Goal: Information Seeking & Learning: Learn about a topic

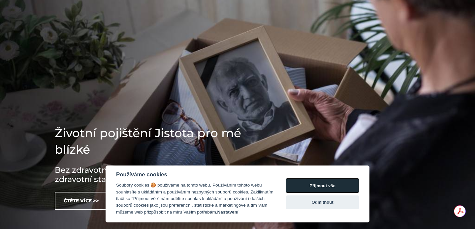
click at [322, 184] on button "Přijmout vše" at bounding box center [322, 186] width 73 height 14
checkbox input "true"
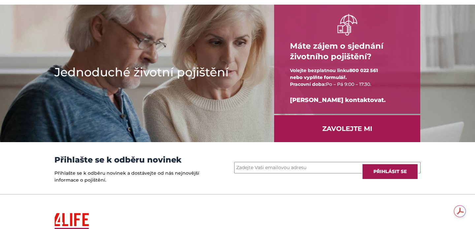
scroll to position [936, 0]
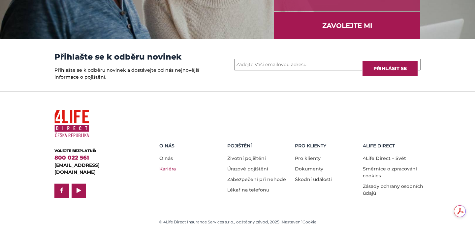
click at [168, 170] on link "Kariéra" at bounding box center [167, 169] width 16 height 6
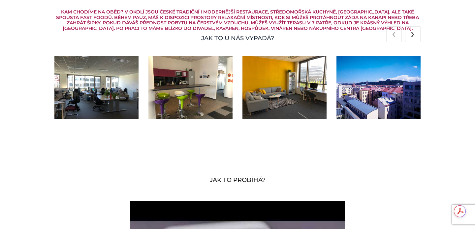
scroll to position [1333, 0]
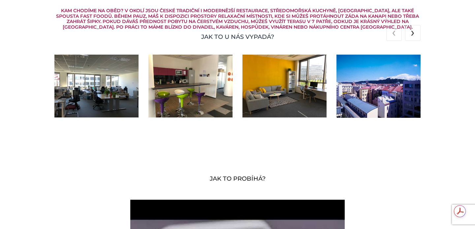
click at [100, 88] on img at bounding box center [96, 86] width 84 height 63
click at [102, 99] on img at bounding box center [96, 86] width 84 height 63
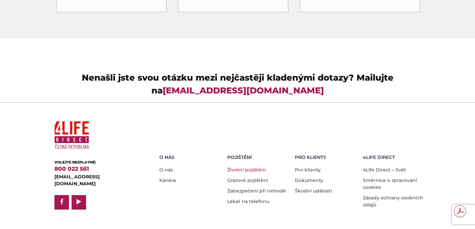
scroll to position [0, 0]
click at [168, 167] on link "O nás" at bounding box center [166, 170] width 14 height 6
